Goal: Navigation & Orientation: Find specific page/section

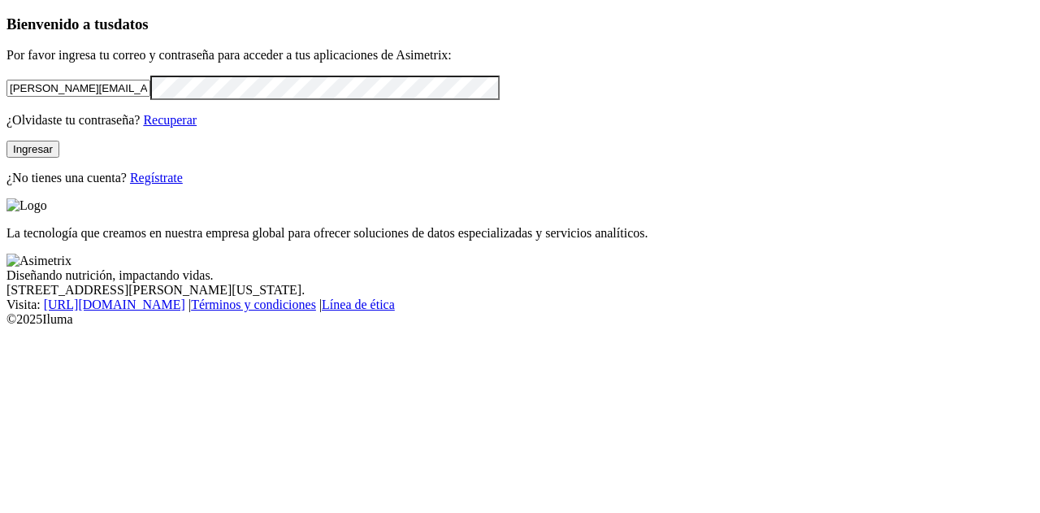
drag, startPoint x: 211, startPoint y: 115, endPoint x: 0, endPoint y: 137, distance: 212.4
click at [6, 137] on div "Bienvenido a tus datos Por favor ingresa tu correo y contraseña para acceder a …" at bounding box center [519, 100] width 1027 height 170
type input "[PERSON_NAME][EMAIL_ADDRESS][DOMAIN_NAME]"
click input "submit" at bounding box center [0, 0] width 0 height 0
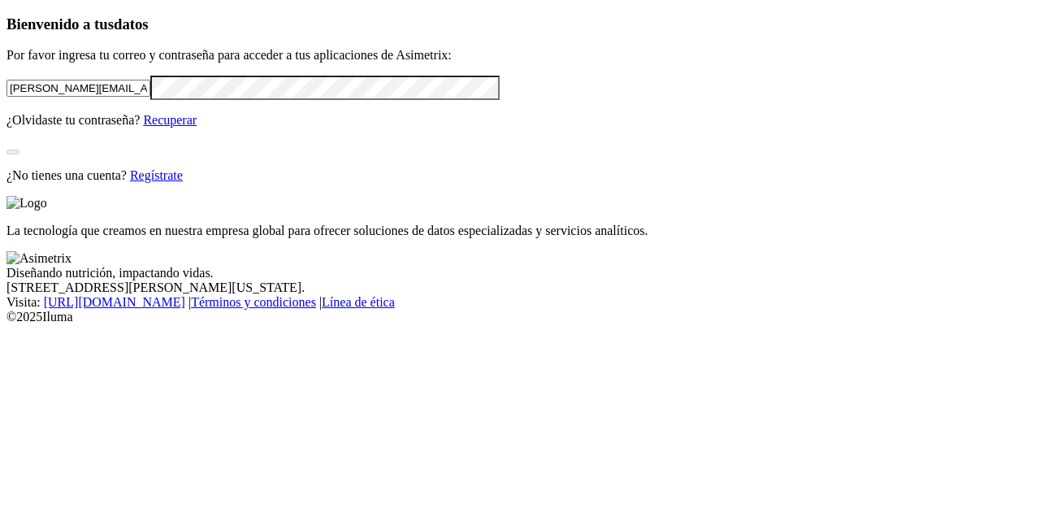
click at [272, 183] on div "Bienvenido a tus datos Por favor ingresa tu correo y contraseña para acceder a …" at bounding box center [519, 98] width 1027 height 167
